Goal: Navigation & Orientation: Go to known website

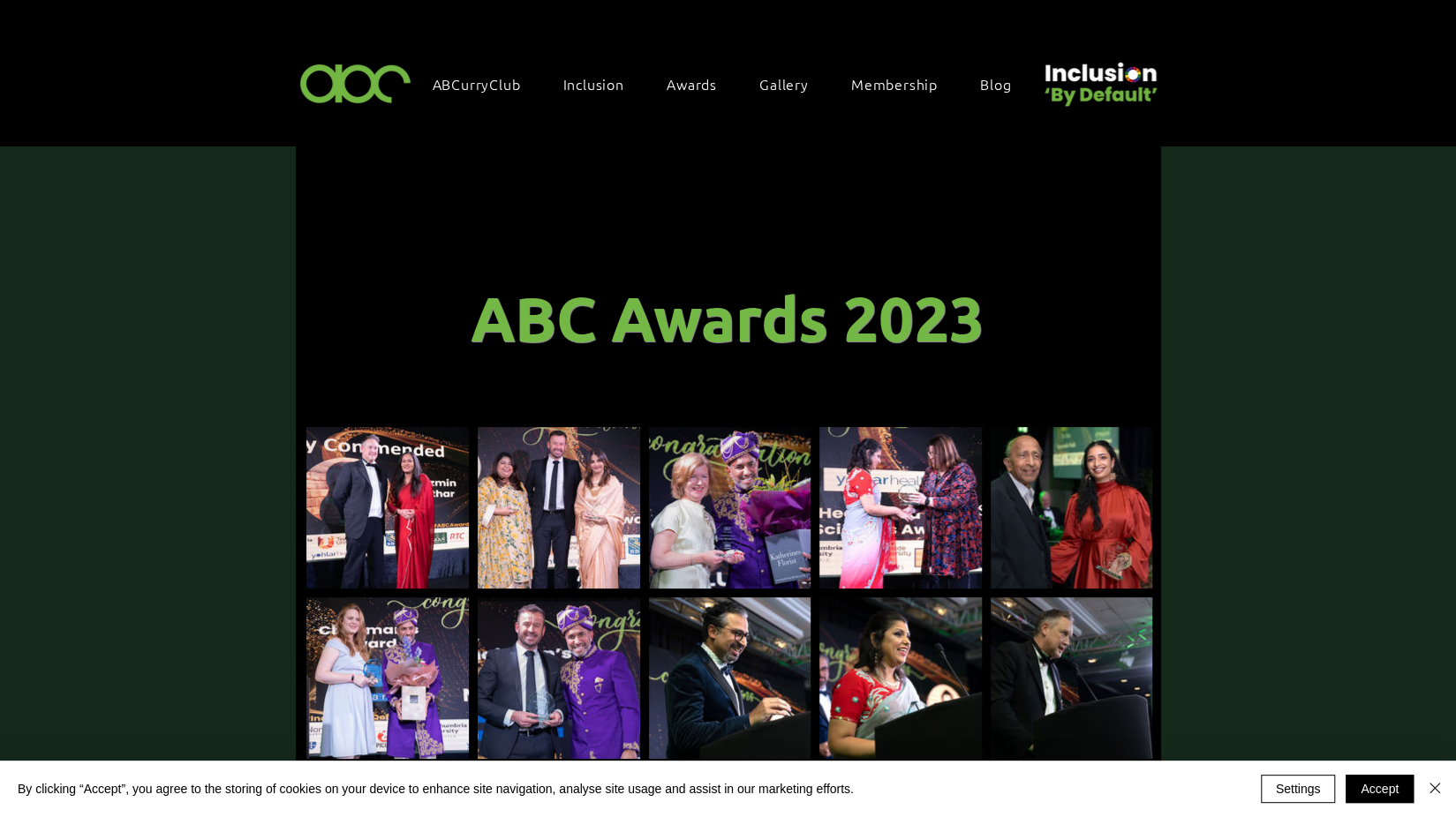
click at [338, 75] on img at bounding box center [356, 82] width 122 height 52
